Goal: Navigation & Orientation: Find specific page/section

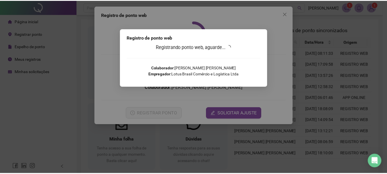
scroll to position [30, 0]
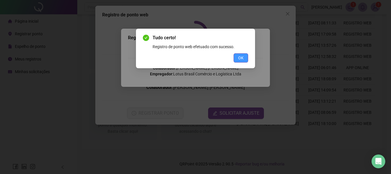
click at [240, 56] on span "OK" at bounding box center [240, 58] width 5 height 6
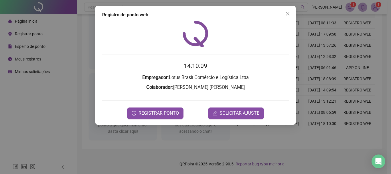
drag, startPoint x: 290, startPoint y: 13, endPoint x: 286, endPoint y: 15, distance: 4.6
click at [290, 13] on span "Close" at bounding box center [287, 13] width 9 height 5
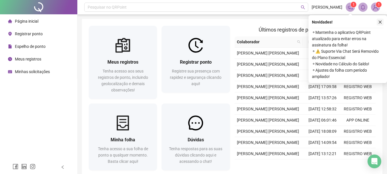
click at [380, 21] on icon "close" at bounding box center [380, 22] width 4 height 4
